Goal: Task Accomplishment & Management: Use online tool/utility

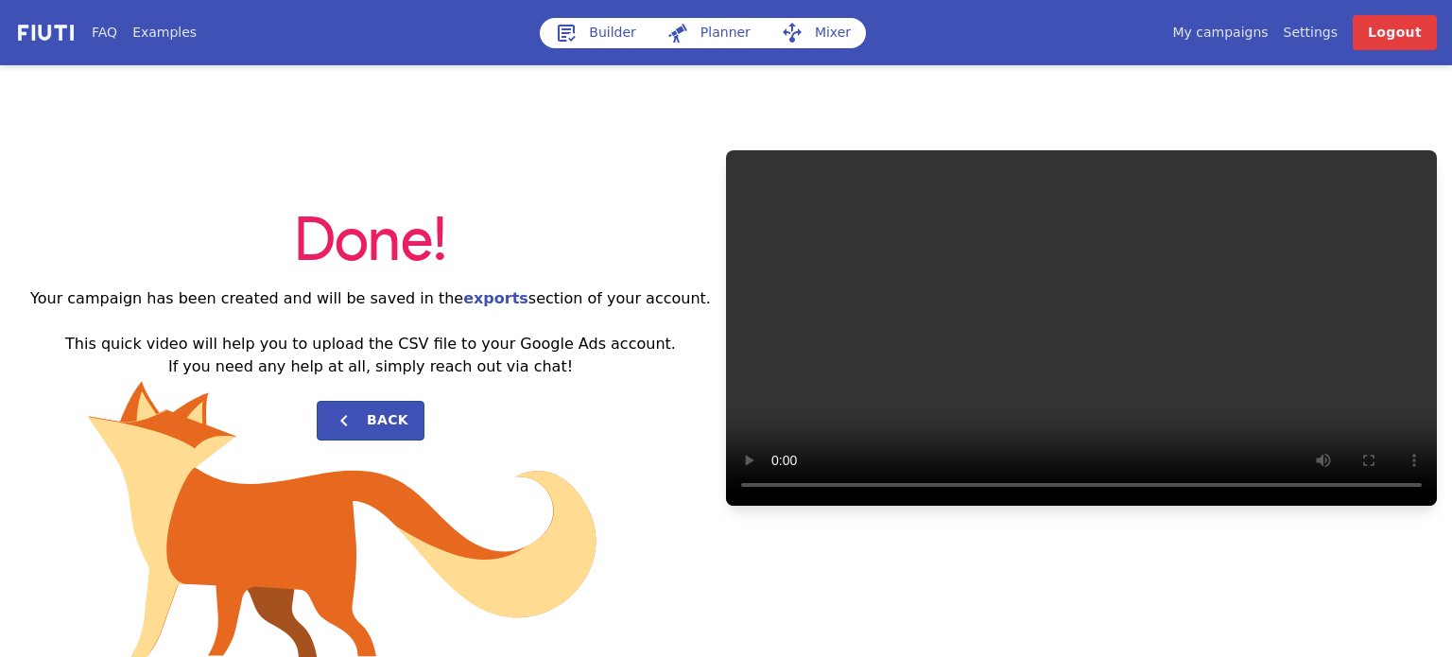
click at [621, 31] on link "Builder" at bounding box center [596, 33] width 112 height 30
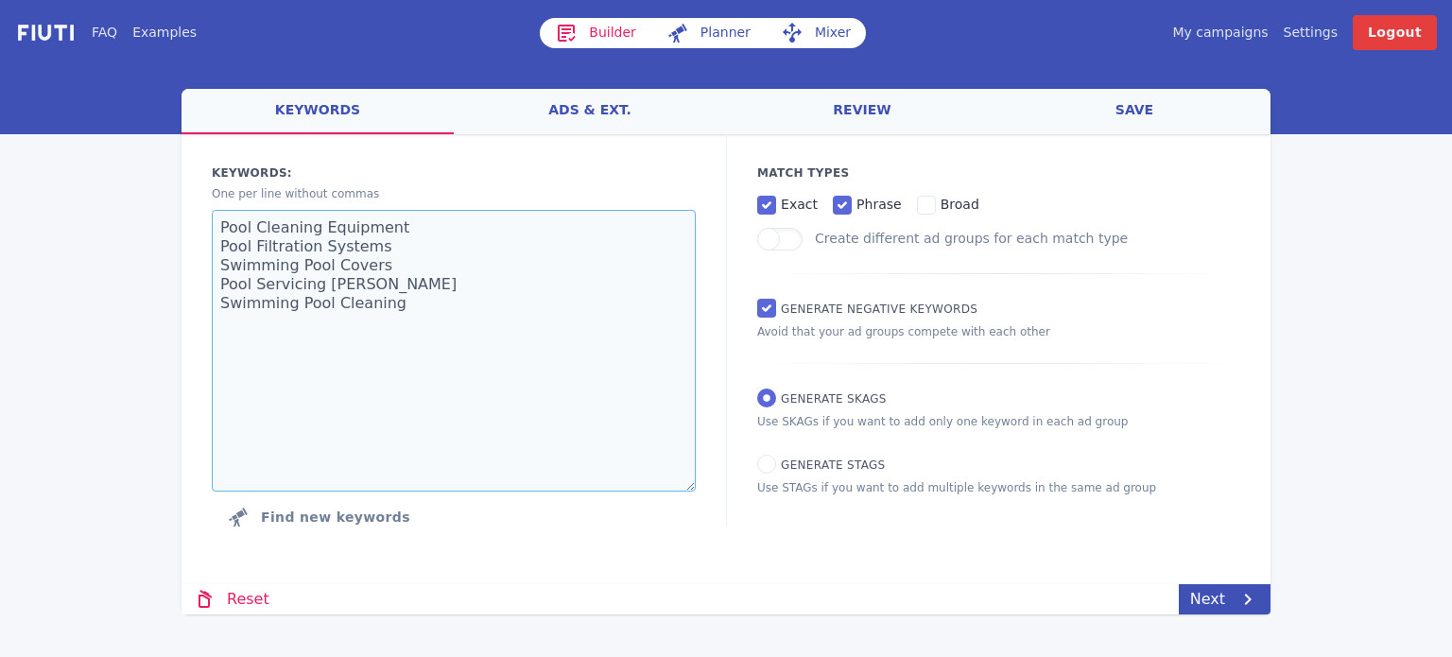
click at [416, 325] on textarea "Pool Cleaning Equipment Pool Filtration Systems Swimming Pool Covers Pool Servi…" at bounding box center [454, 351] width 484 height 282
paste textarea "House Clearance [GEOGRAPHIC_DATA] Local House Clearance Garage Clearance [GEOGR…"
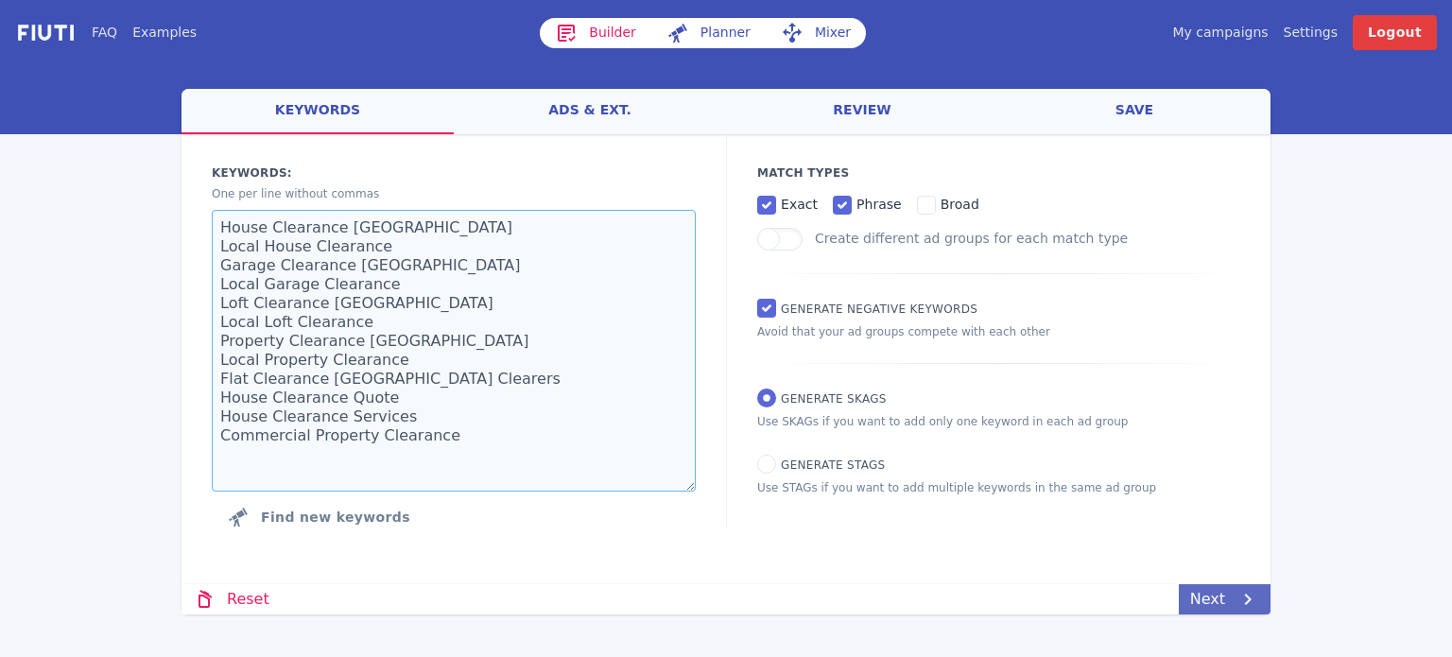
type textarea "House Clearance [GEOGRAPHIC_DATA] Local House Clearance Garage Clearance [GEOGR…"
click at [1216, 597] on link "Next" at bounding box center [1225, 599] width 92 height 30
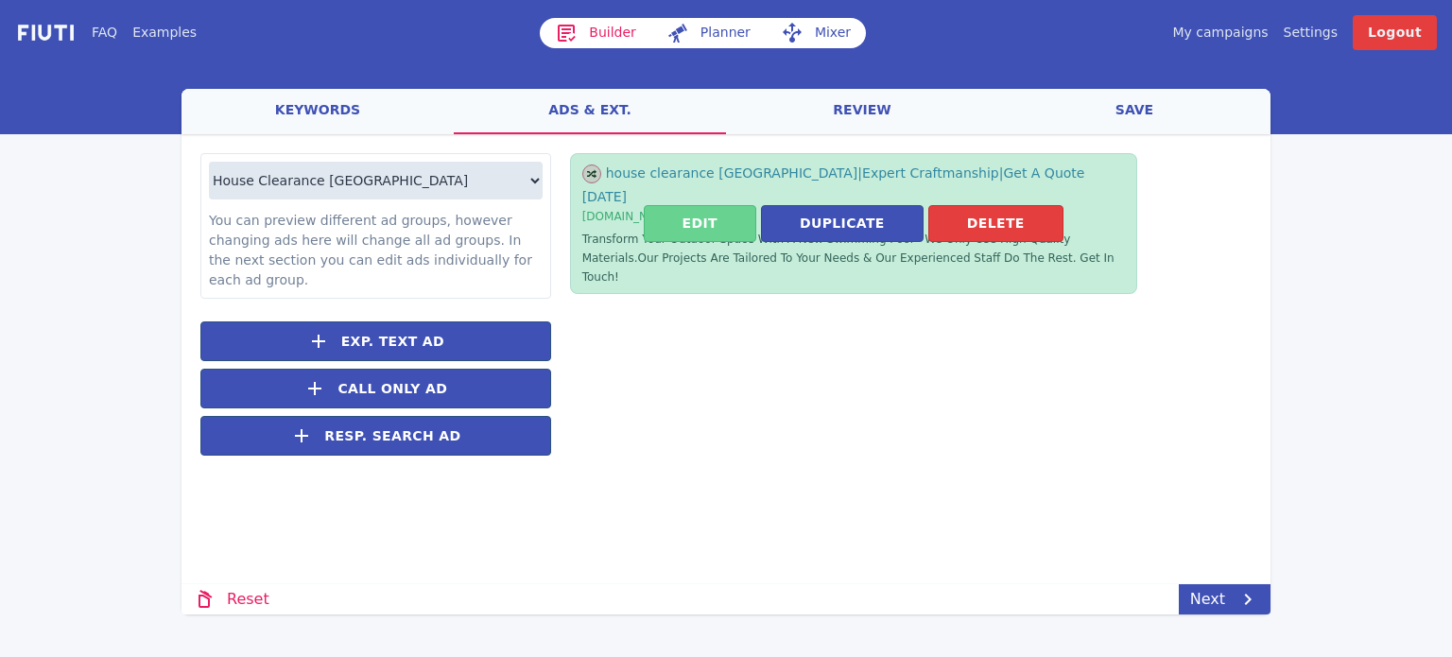
click at [725, 210] on button "Edit" at bounding box center [700, 223] width 112 height 37
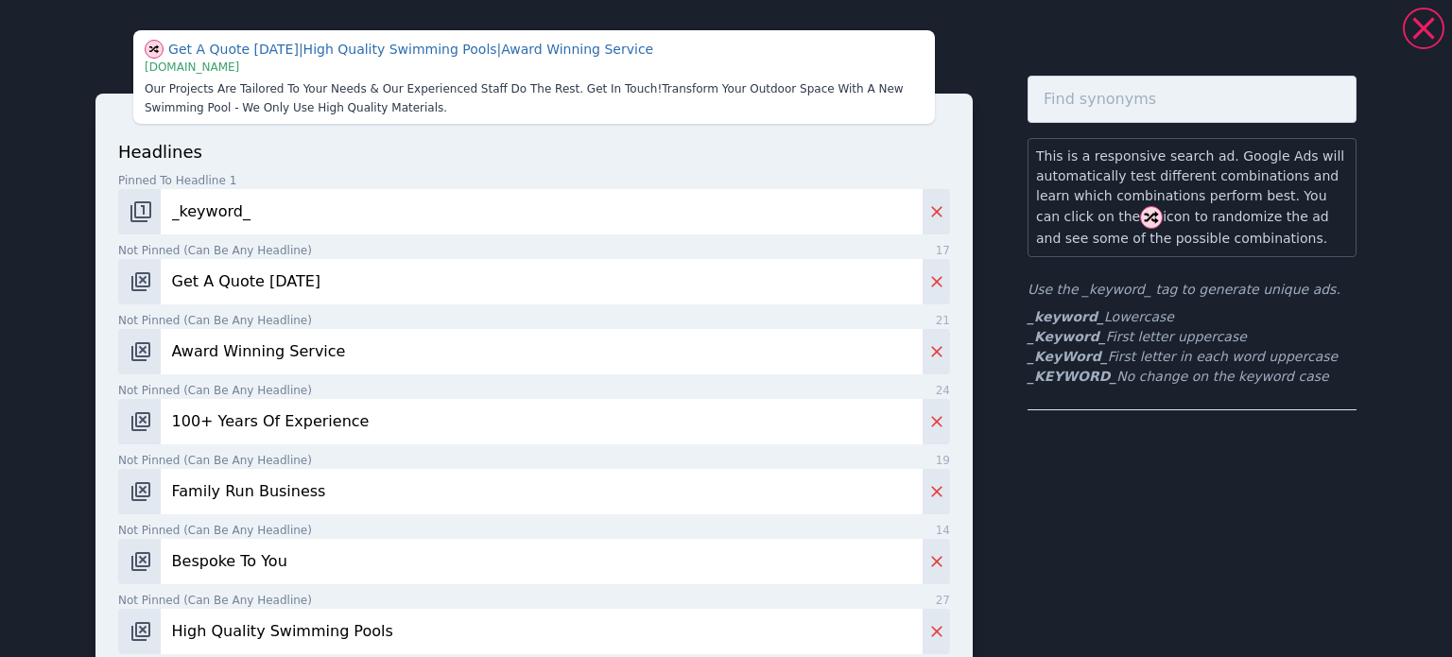
click at [227, 285] on input "Get A Quote [DATE]" at bounding box center [542, 281] width 762 height 45
type input "Highly Experienced Team"
click at [325, 334] on input "Award Winning Service" at bounding box center [542, 351] width 762 height 45
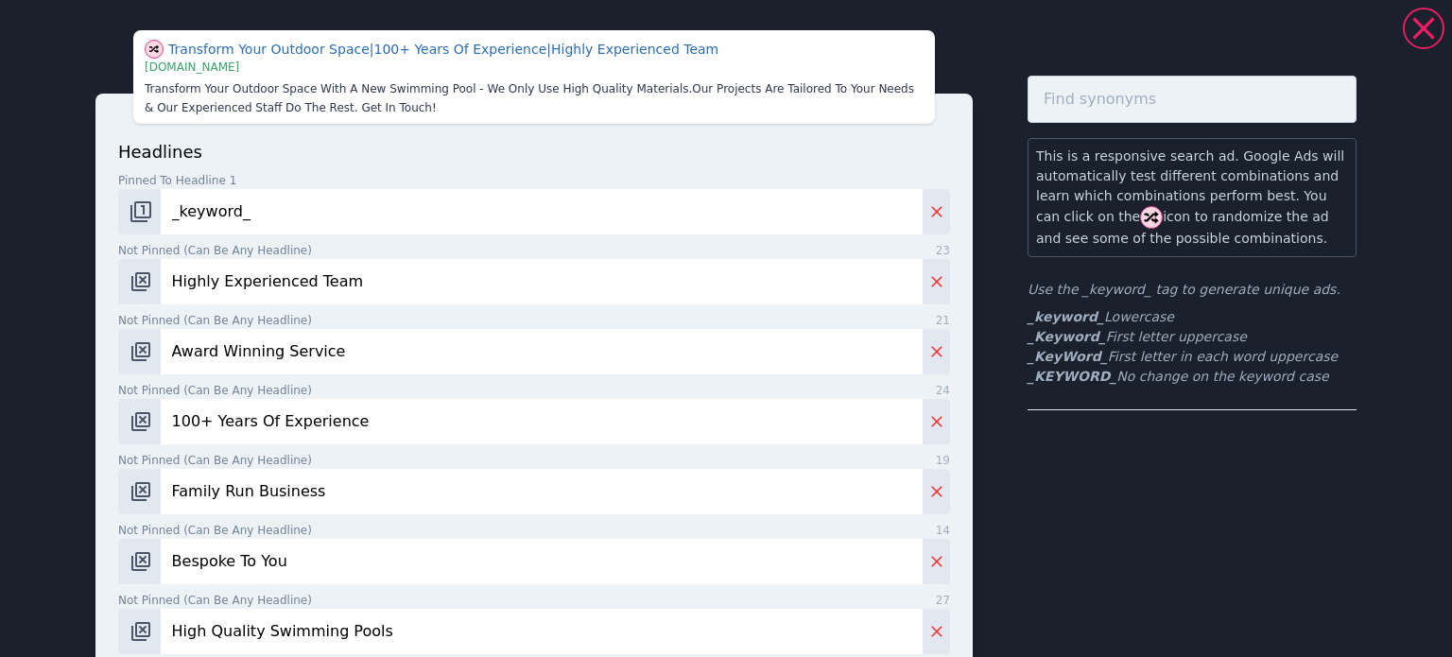
click at [325, 334] on input "Award Winning Service" at bounding box center [542, 351] width 762 height 45
type input "95% Of Items Recycled"
type input "Get A Free Quote"
click at [334, 486] on input "Family Run Business" at bounding box center [542, 491] width 762 height 45
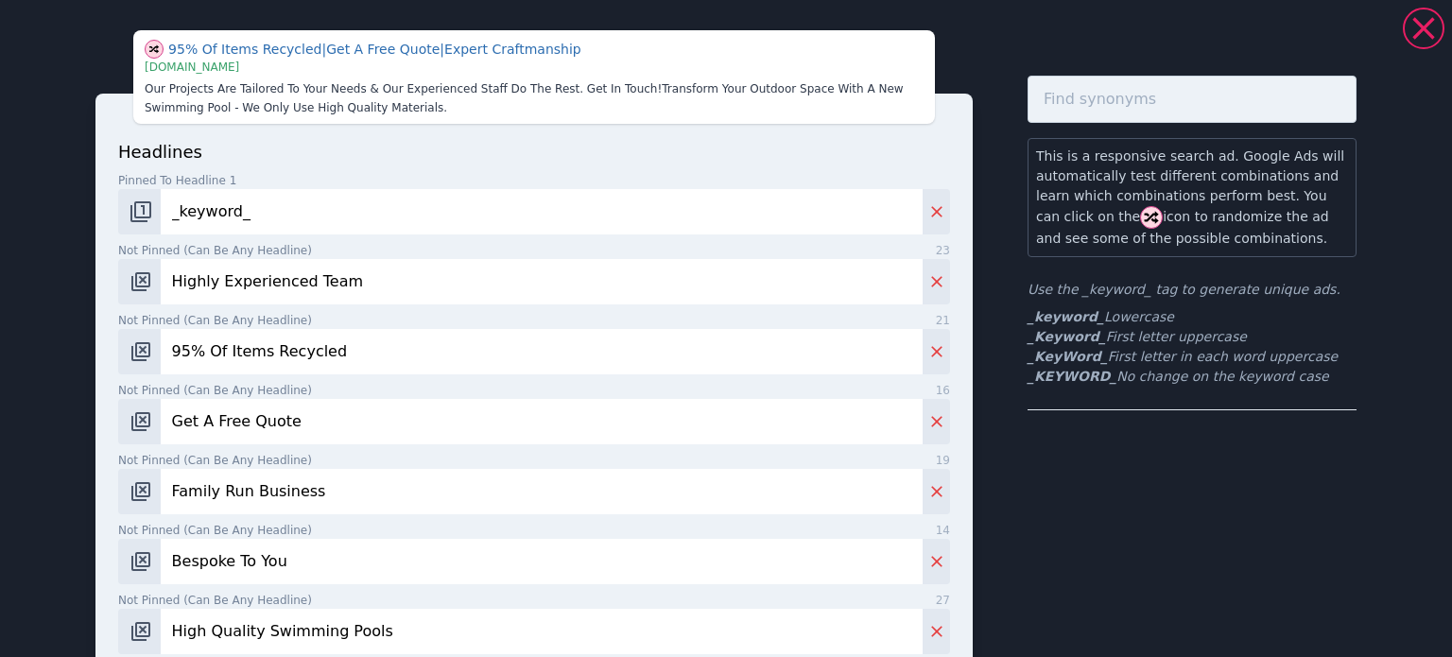
click at [333, 486] on input "Family Run Business" at bounding box center [542, 491] width 762 height 45
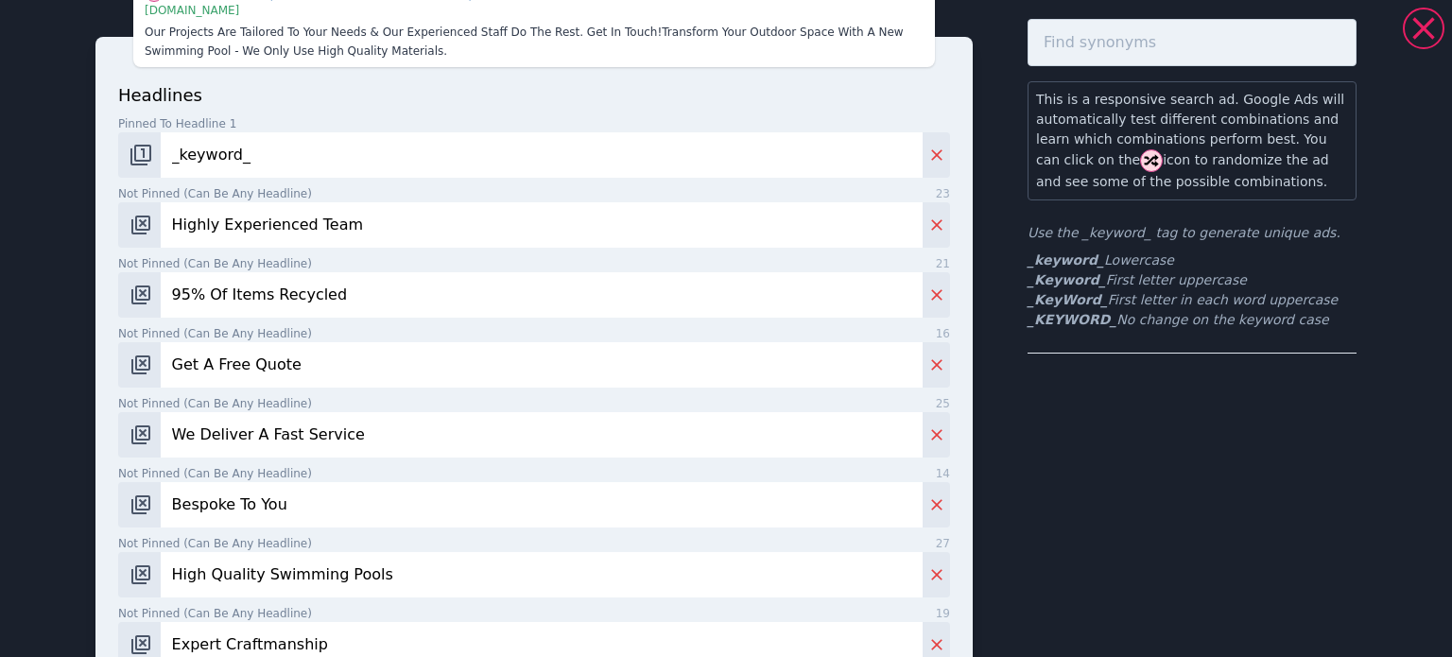
scroll to position [95, 0]
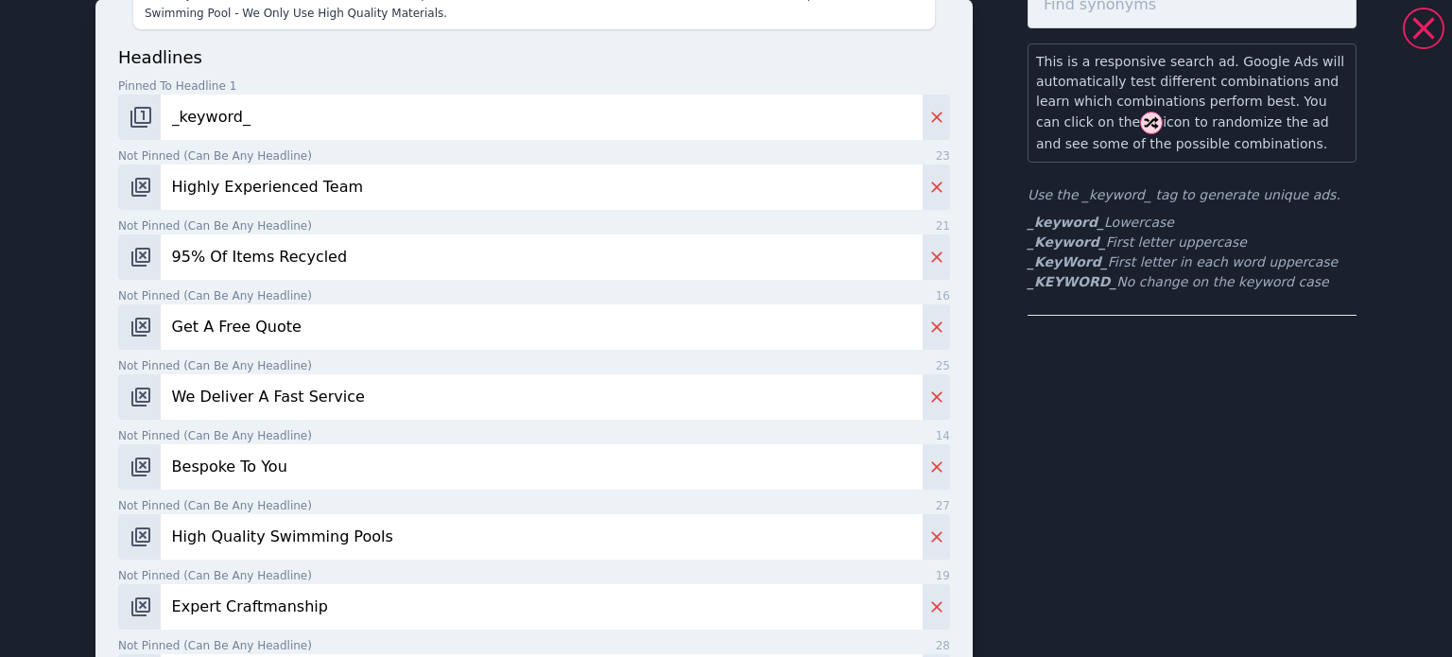
type input "We Deliver A Fast Service"
click at [302, 461] on input "Bespoke To You" at bounding box center [542, 466] width 762 height 45
click at [318, 552] on input "High Quality Swimming Pools" at bounding box center [542, 536] width 762 height 45
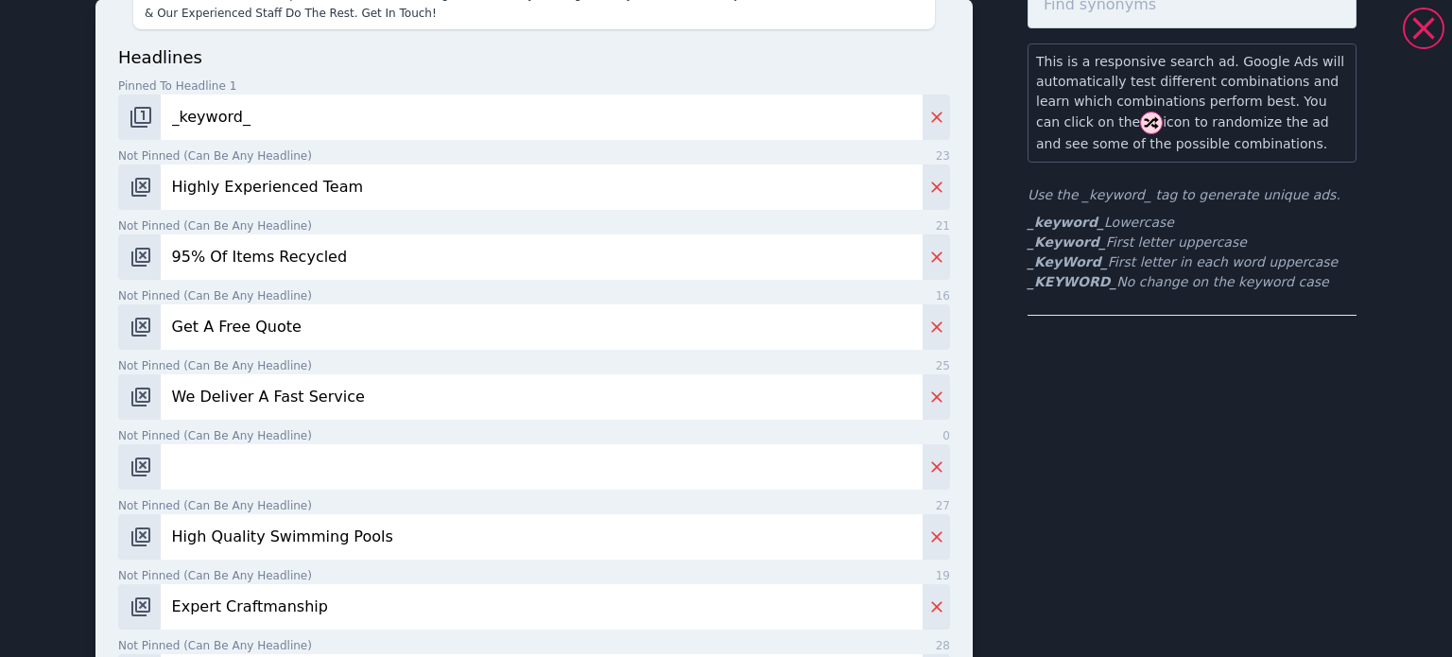
click at [318, 551] on input "High Quality Swimming Pools" at bounding box center [542, 536] width 762 height 45
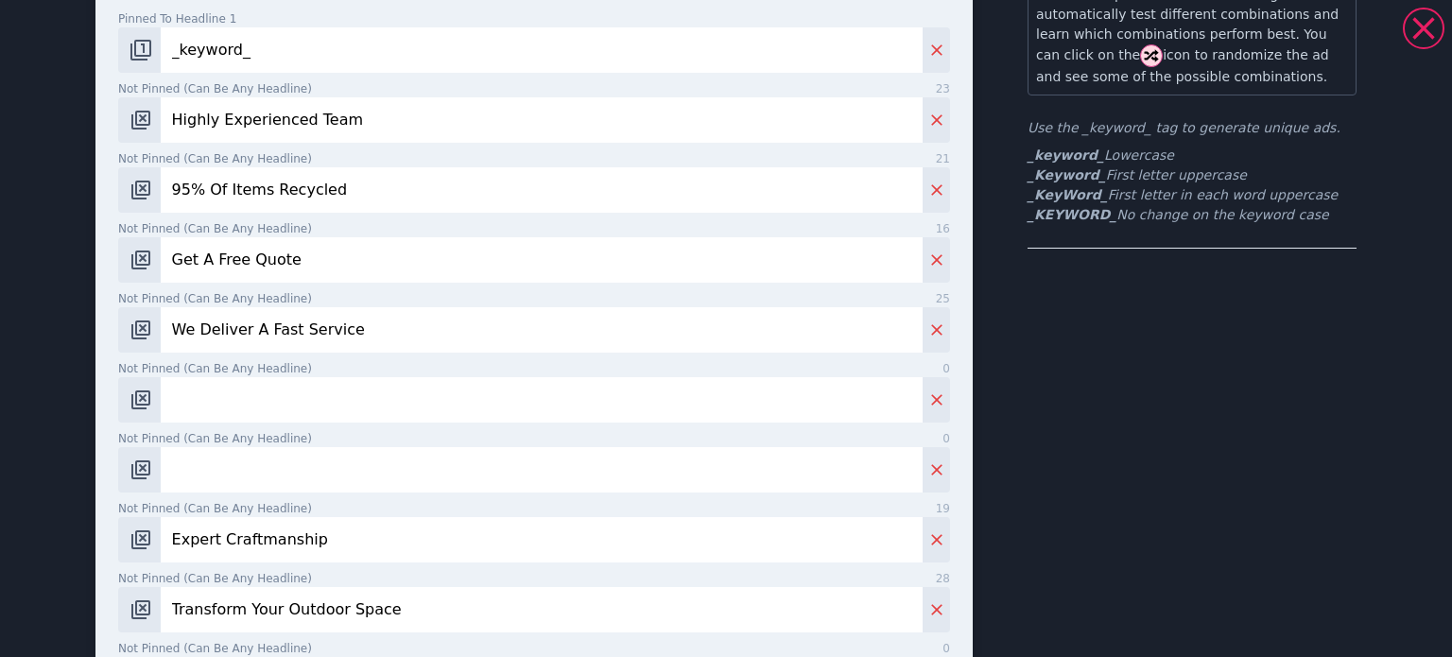
scroll to position [284, 0]
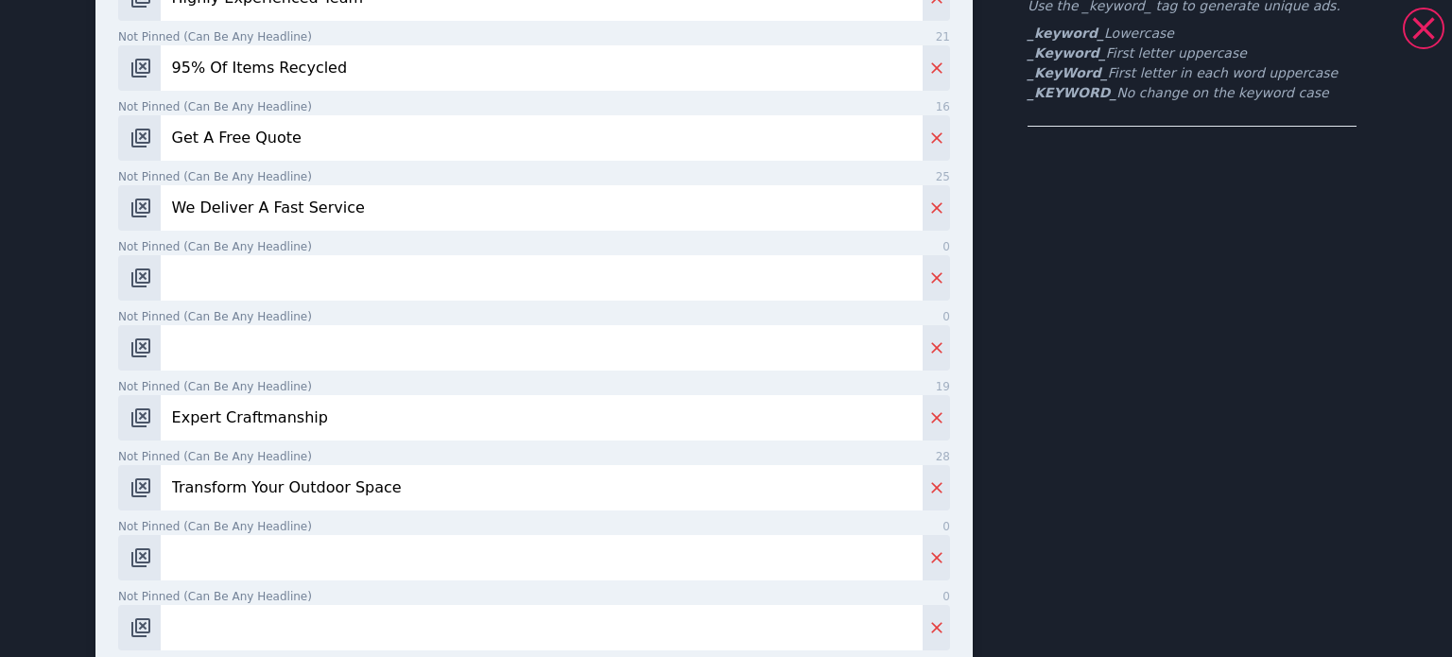
click at [285, 422] on input "Expert Craftmanship" at bounding box center [542, 417] width 762 height 45
click at [299, 484] on input "Transform Your Outdoor Space" at bounding box center [542, 487] width 762 height 45
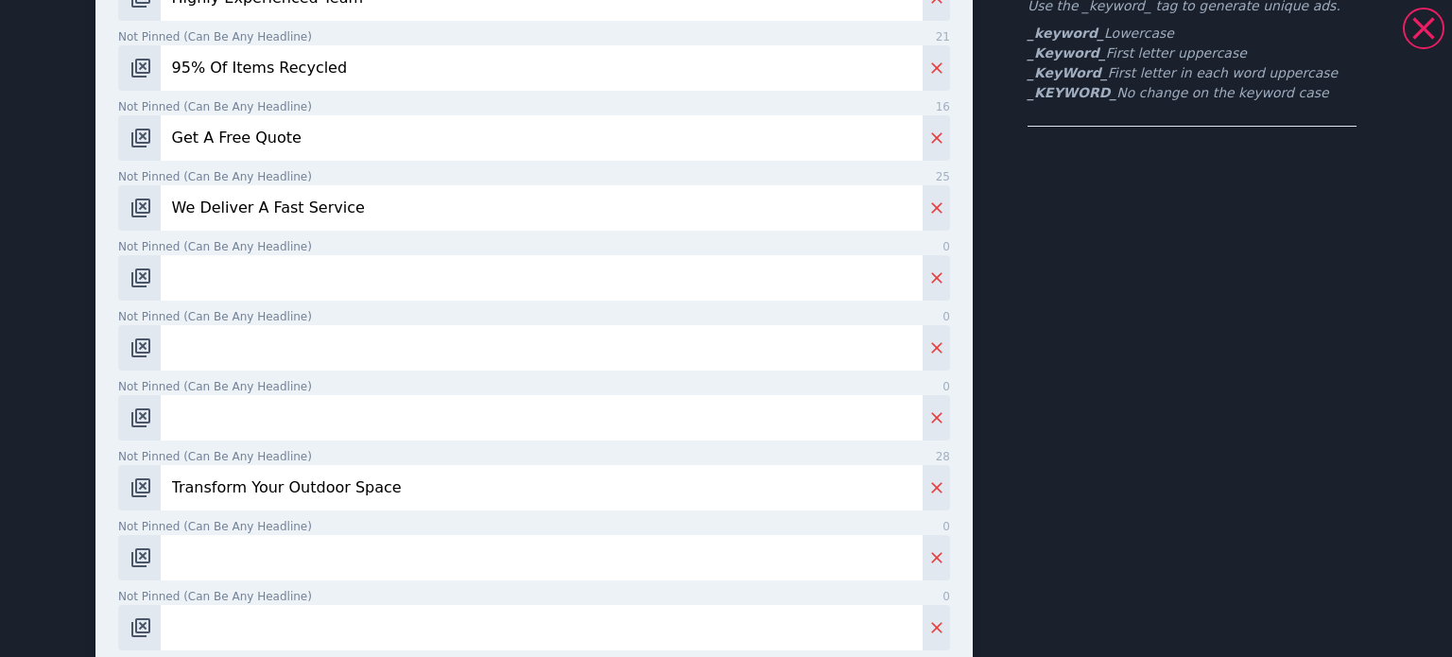
click at [299, 484] on input "Transform Your Outdoor Space" at bounding box center [542, 487] width 762 height 45
click at [186, 305] on div "headlines Pinned to headline 1 10 _keyword_ Not pinned (Can be any headline) 23…" at bounding box center [534, 286] width 832 height 863
click at [198, 291] on input "Not pinned (Can be any headline) 0" at bounding box center [542, 277] width 762 height 45
click at [327, 211] on input "We Deliver A Fast Service" at bounding box center [542, 207] width 762 height 45
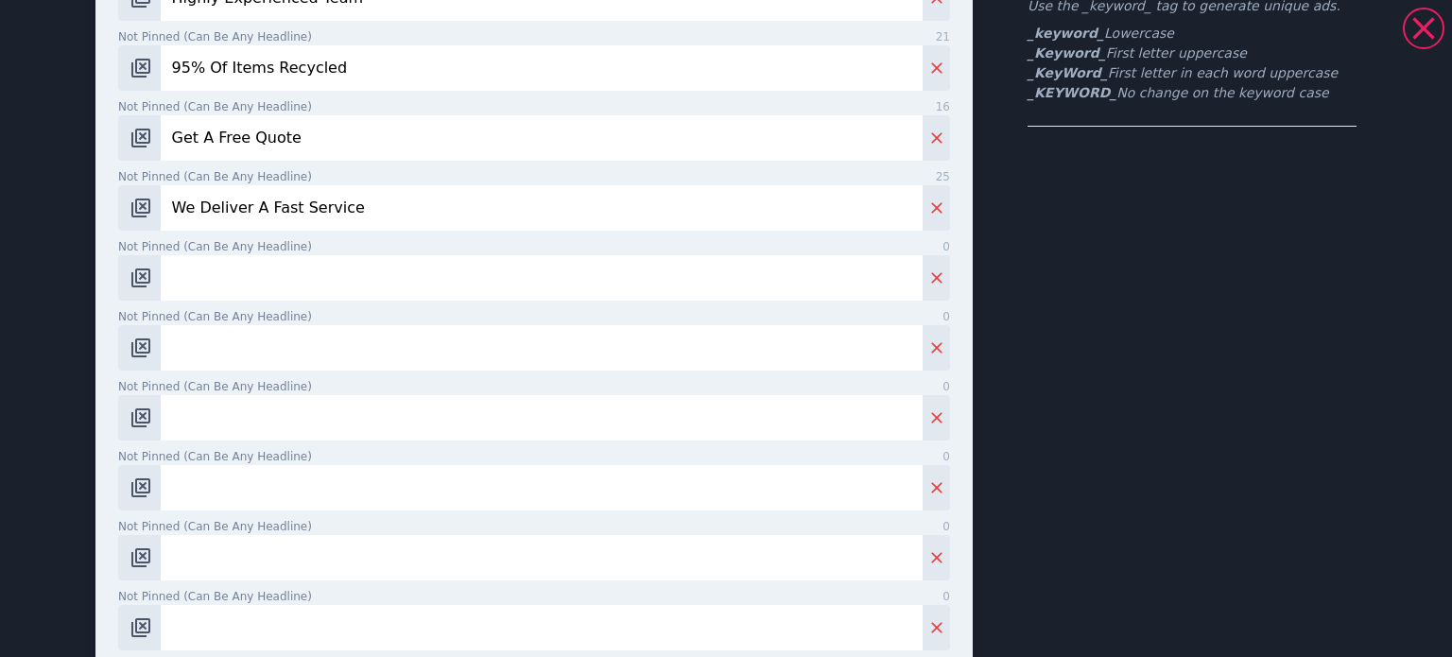
click at [327, 211] on input "We Deliver A Fast Service" at bounding box center [542, 207] width 762 height 45
click at [336, 277] on input "Not pinned (Can be any headline) 0" at bounding box center [542, 277] width 762 height 45
type input "Full Or Partial Clearances"
click at [250, 339] on input "Not pinned (Can be any headline) 0" at bounding box center [542, 347] width 762 height 45
type input "S"
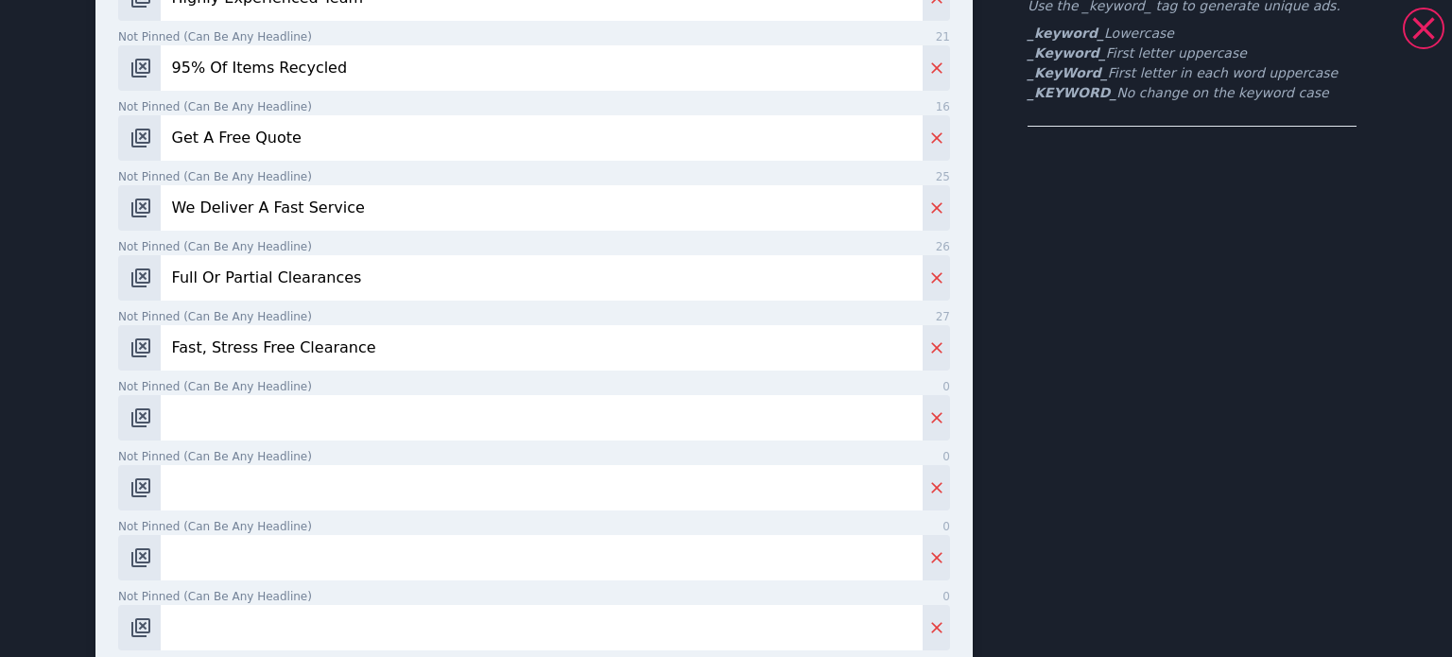
type input "Fast, Stress Free Clearance"
click at [306, 434] on input "Not pinned (Can be any headline) 0" at bounding box center [542, 417] width 762 height 45
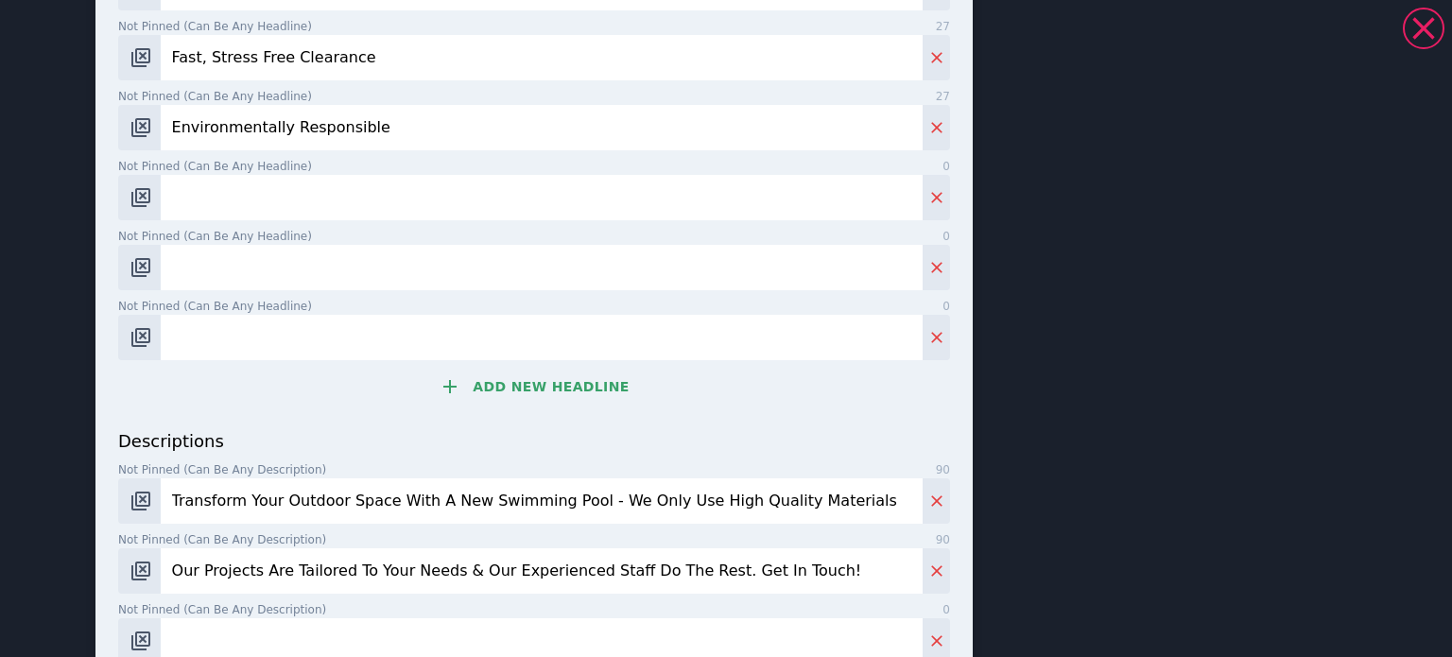
scroll to position [662, 0]
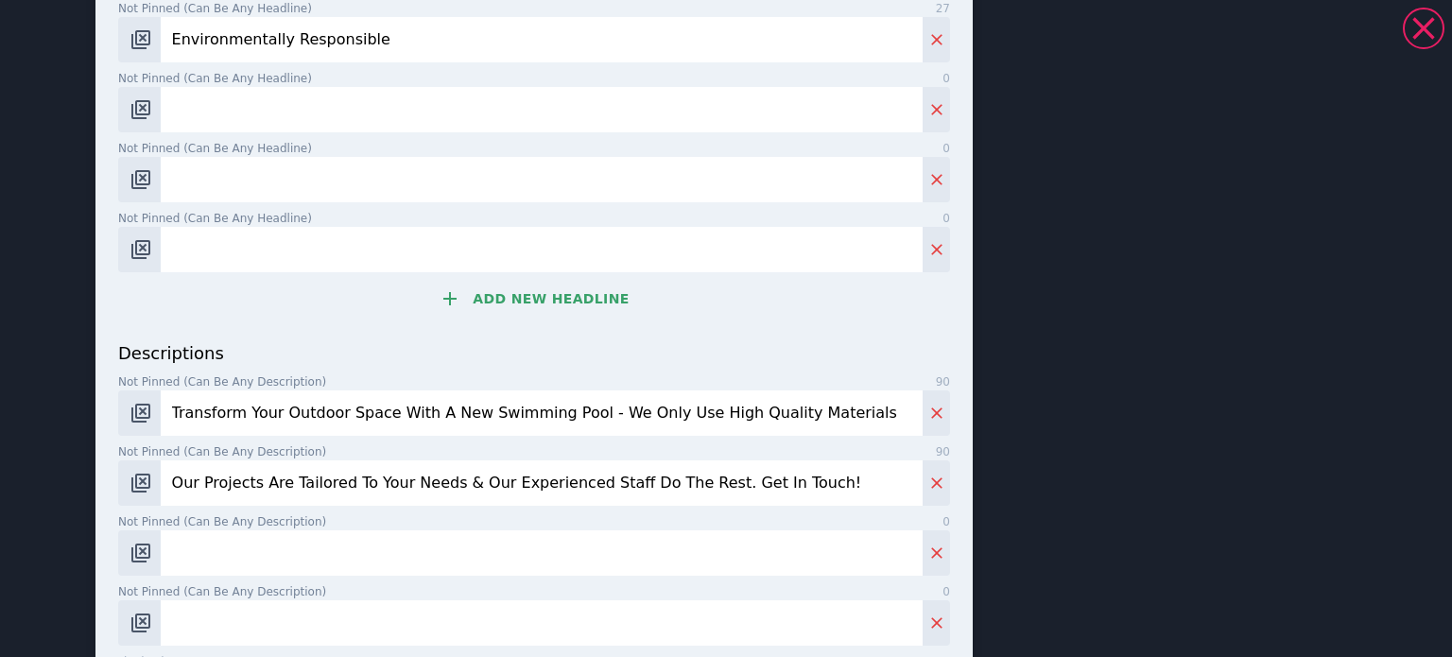
type input "Environmentally Responsible"
click at [415, 413] on input "Transform Your Outdoor Space With A New Swimming Pool - We Only Use High Qualit…" at bounding box center [542, 412] width 762 height 45
click at [414, 412] on input "Transform Your Outdoor Space With A New Swimming Pool - We Only Use High Qualit…" at bounding box center [542, 412] width 762 height 45
click at [432, 415] on input "Transform Your Outdoor Space With A New Swimming Pool - We Only Use High Qualit…" at bounding box center [542, 412] width 762 height 45
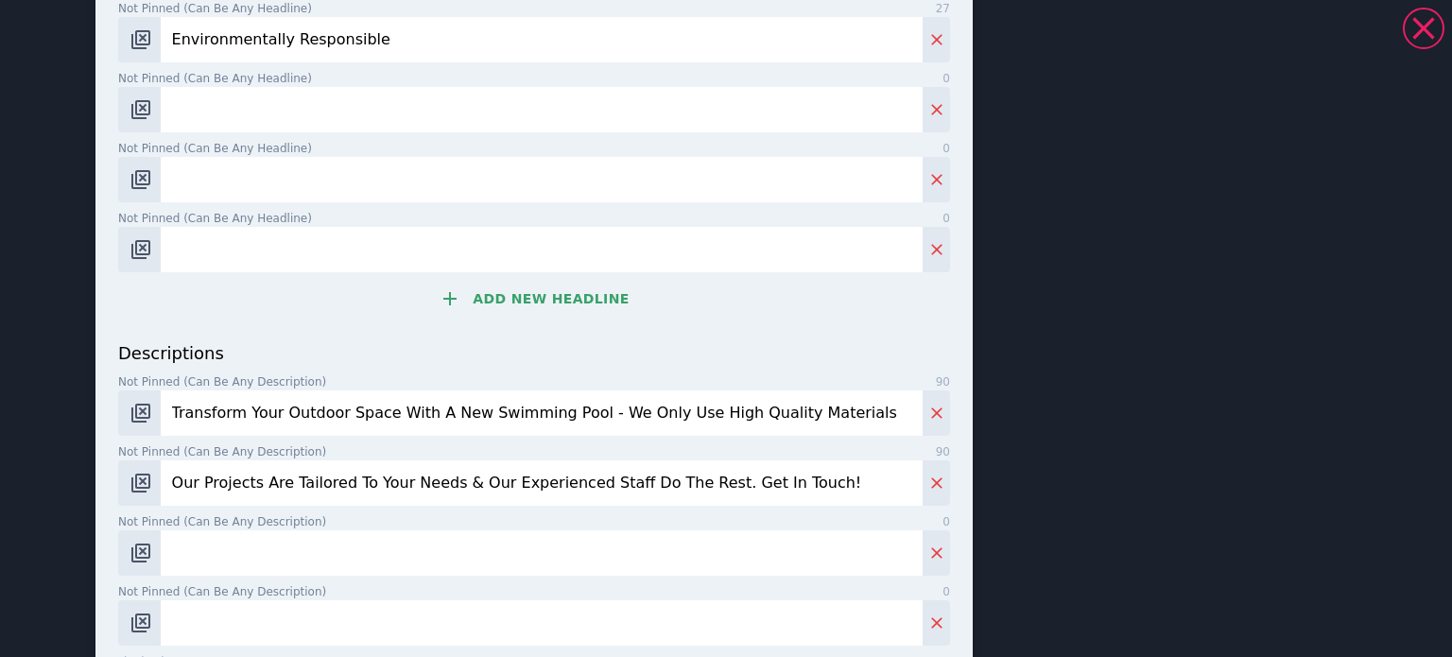
scroll to position [284, 0]
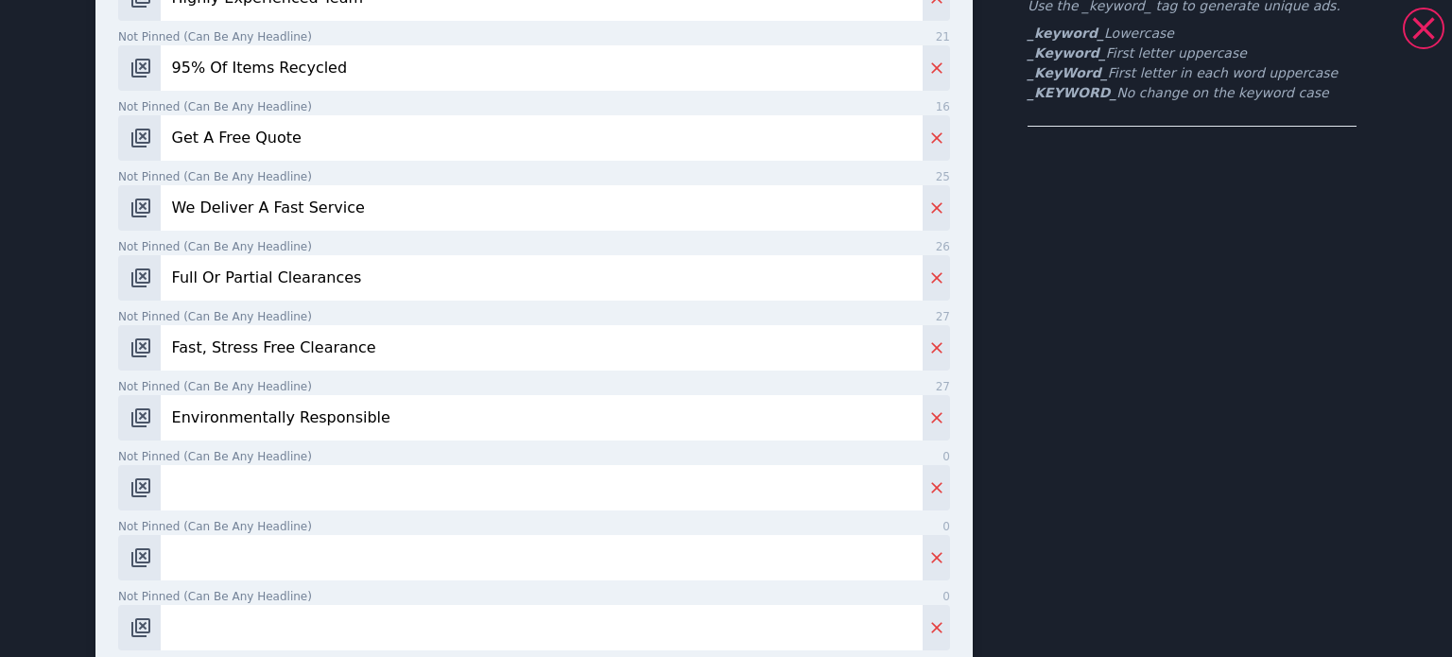
click at [253, 487] on input "Not pinned (Can be any headline) 0" at bounding box center [542, 487] width 762 height 45
paste input "Affordable House Clearance"
type input "Affordable House Clearance"
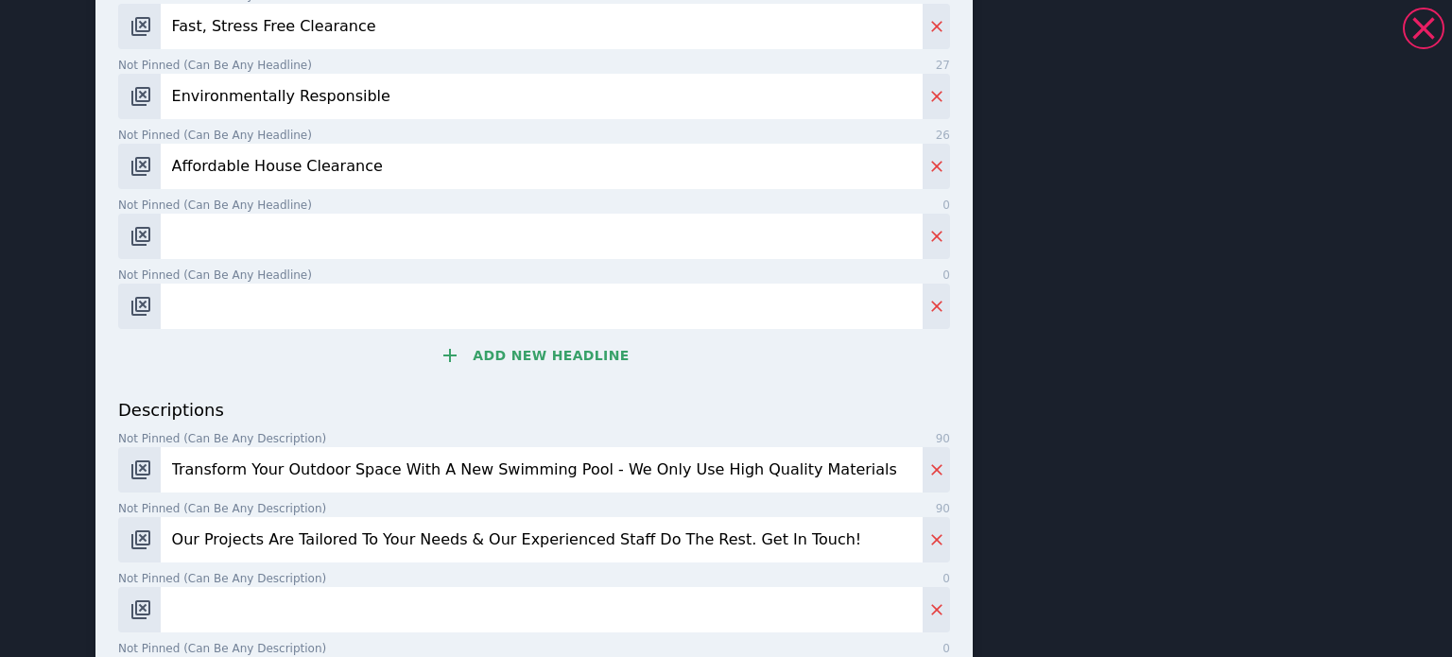
scroll to position [756, 0]
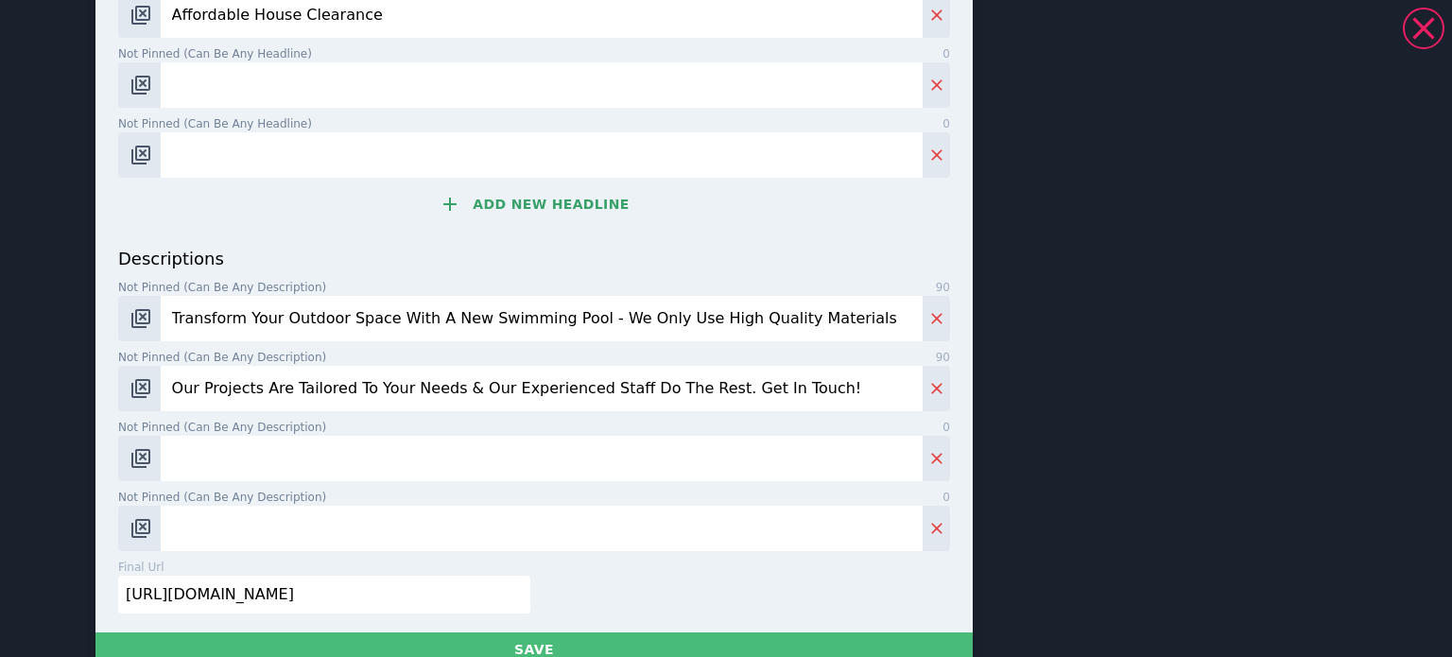
click at [264, 319] on input "Transform Your Outdoor Space With A New Swimming Pool - We Only Use High Qualit…" at bounding box center [542, 318] width 762 height 45
paste input "We make house clearance simple, affordable, and hassle-free."
type input "We make house clearance simple, affordable, and hassle-free. get your free quot…"
click at [350, 394] on input "Our Projects Are Tailored To Your Needs & Our Experienced Staff Do The Rest. Ge…" at bounding box center [542, 388] width 762 height 45
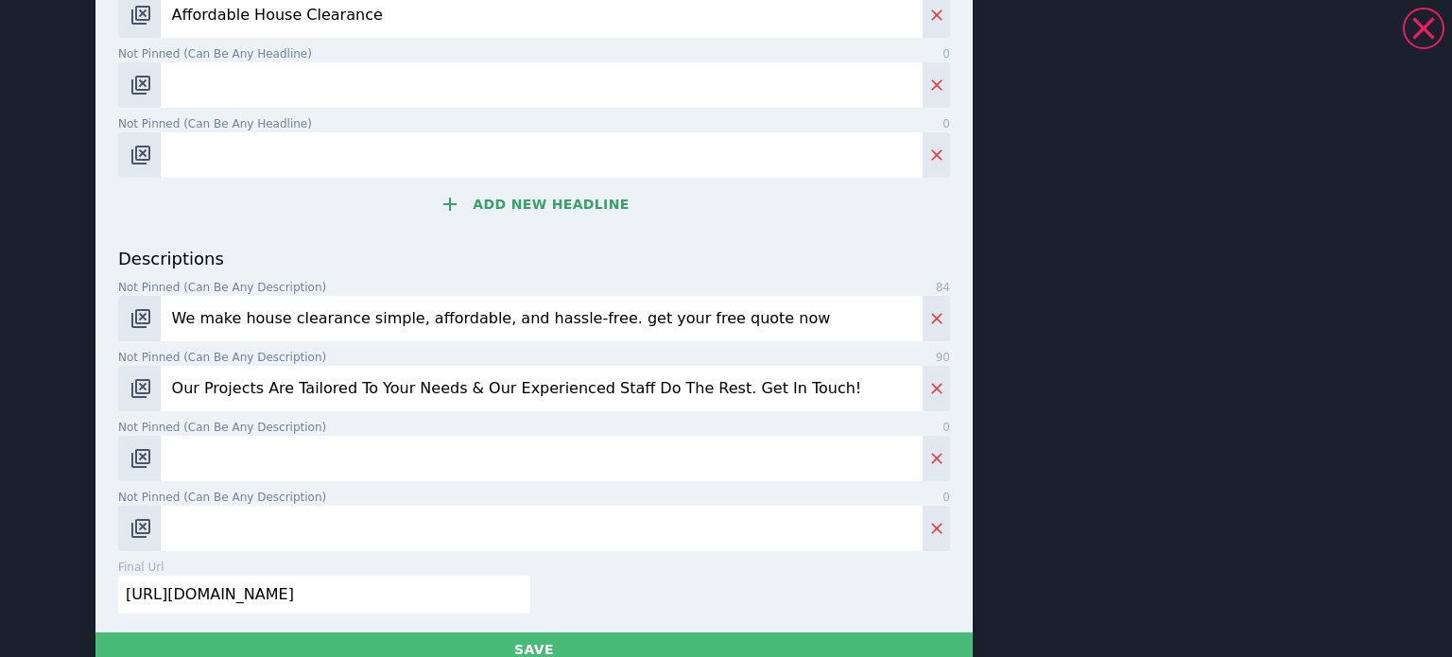
click at [350, 394] on input "Our Projects Are Tailored To Your Needs & Our Experienced Staff Do The Rest. Ge…" at bounding box center [542, 388] width 762 height 45
type input "W"
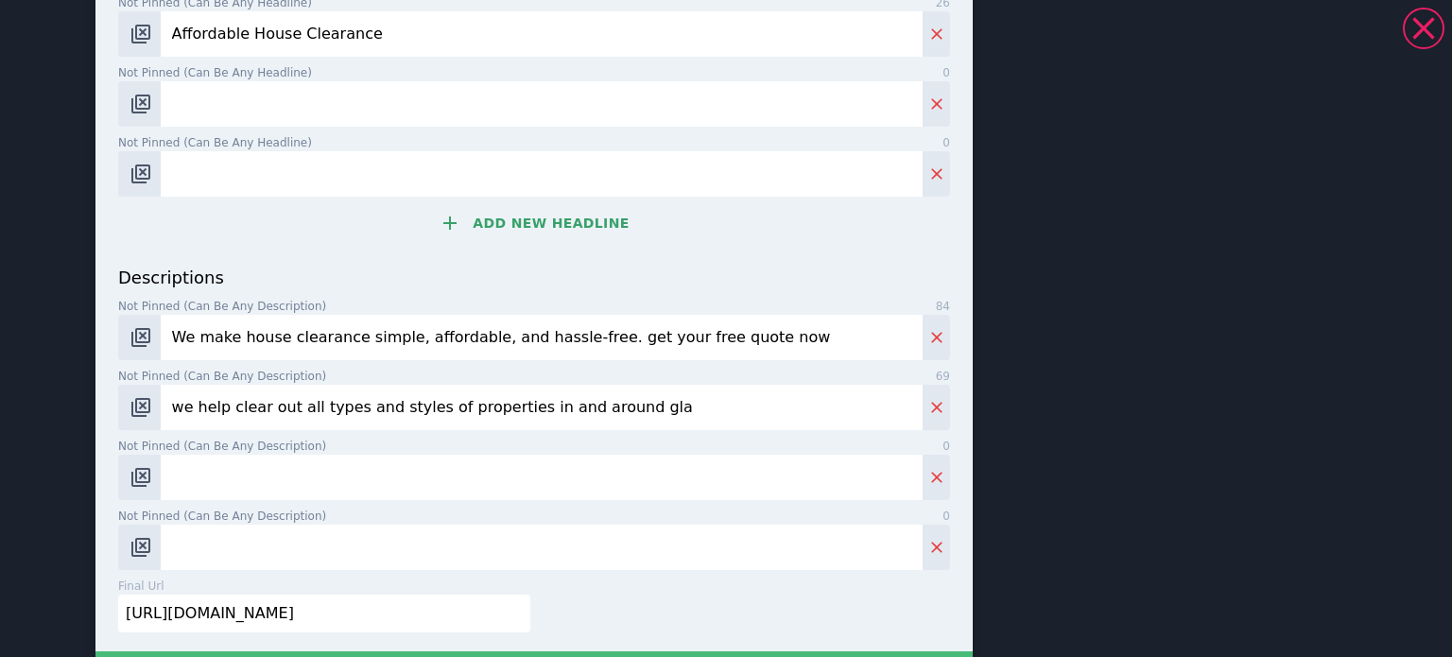
scroll to position [756, 0]
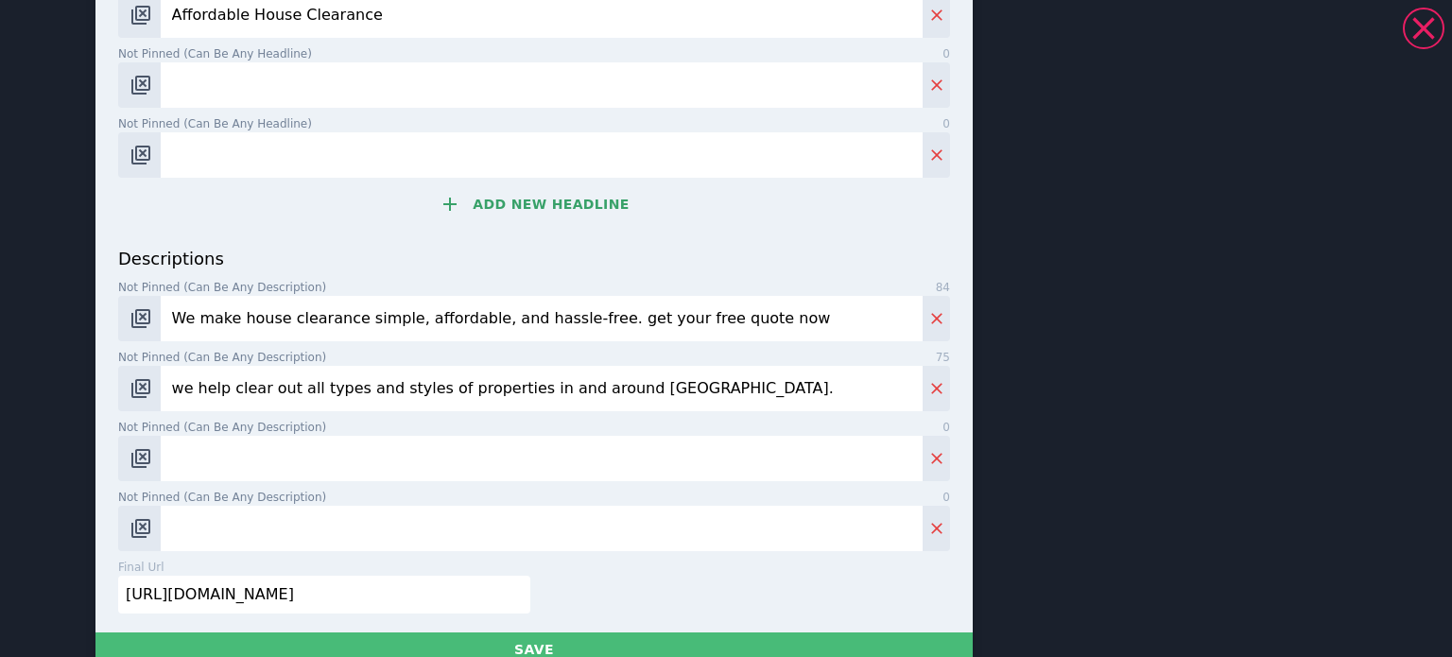
type input "we help clear out all types and styles of properties in and around [GEOGRAPHIC_…"
click at [502, 438] on input "Not pinned (Can be any description) 0" at bounding box center [542, 458] width 762 height 45
